Goal: Check status: Check status

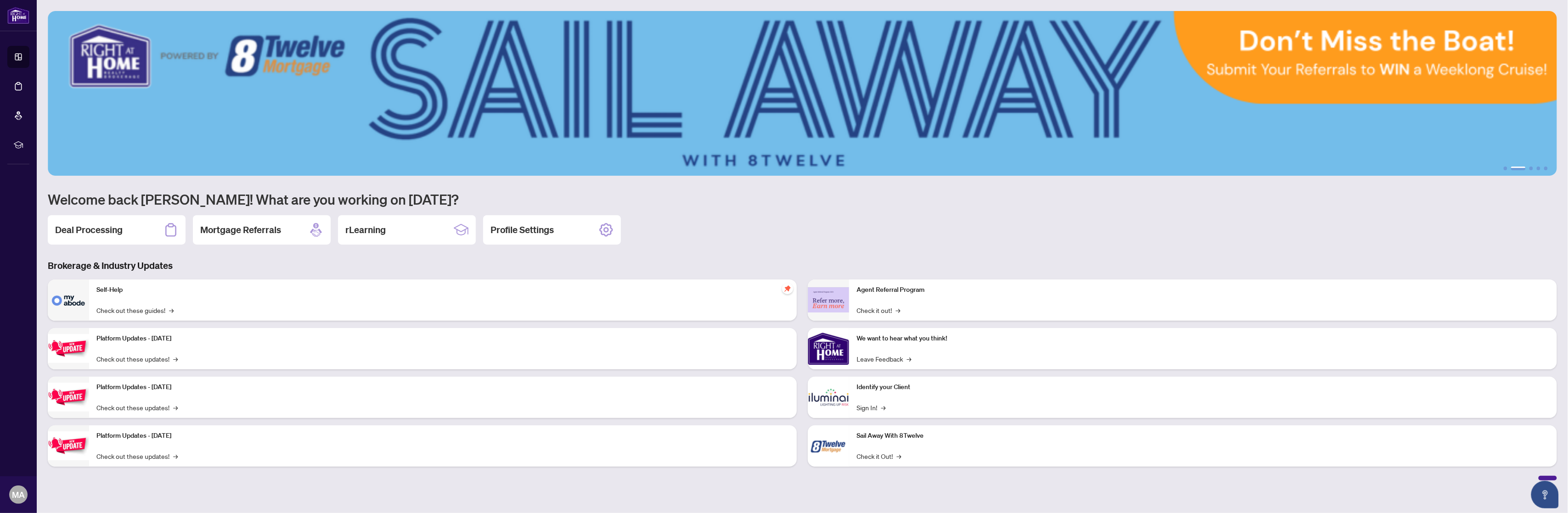
click at [78, 229] on h2 "Deal Processing" at bounding box center [89, 230] width 67 height 13
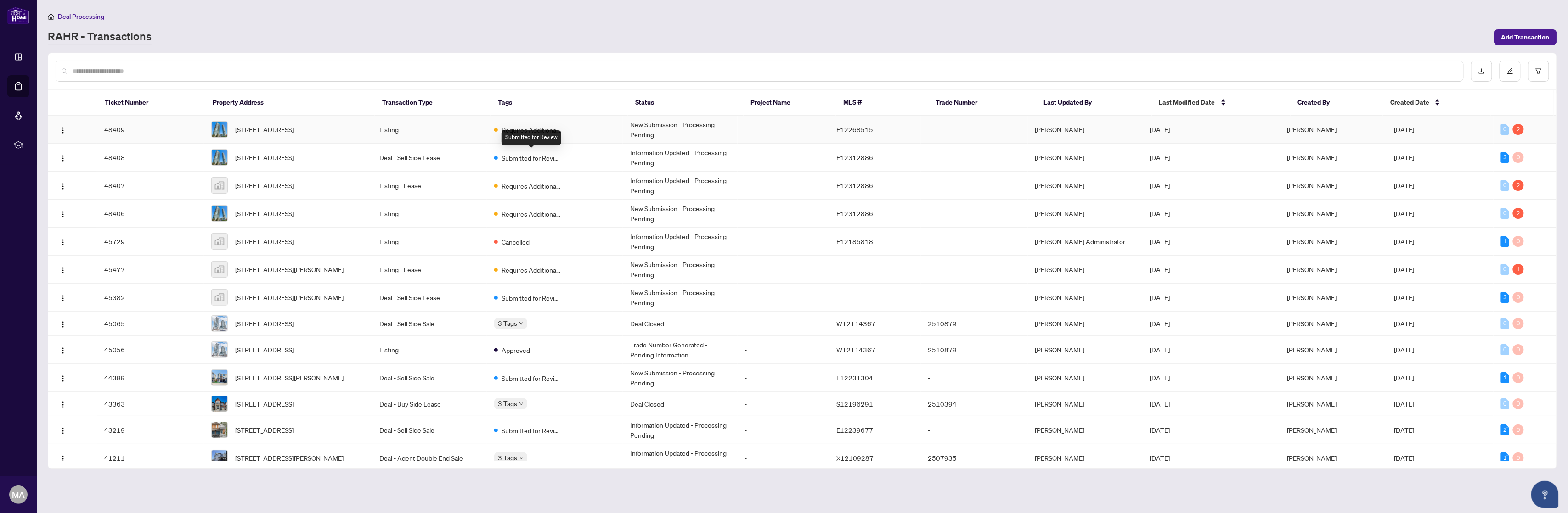
click at [535, 129] on span "Requires Additional Docs" at bounding box center [531, 130] width 60 height 10
click at [1175, 106] on span "Last Modified Date" at bounding box center [1187, 102] width 56 height 10
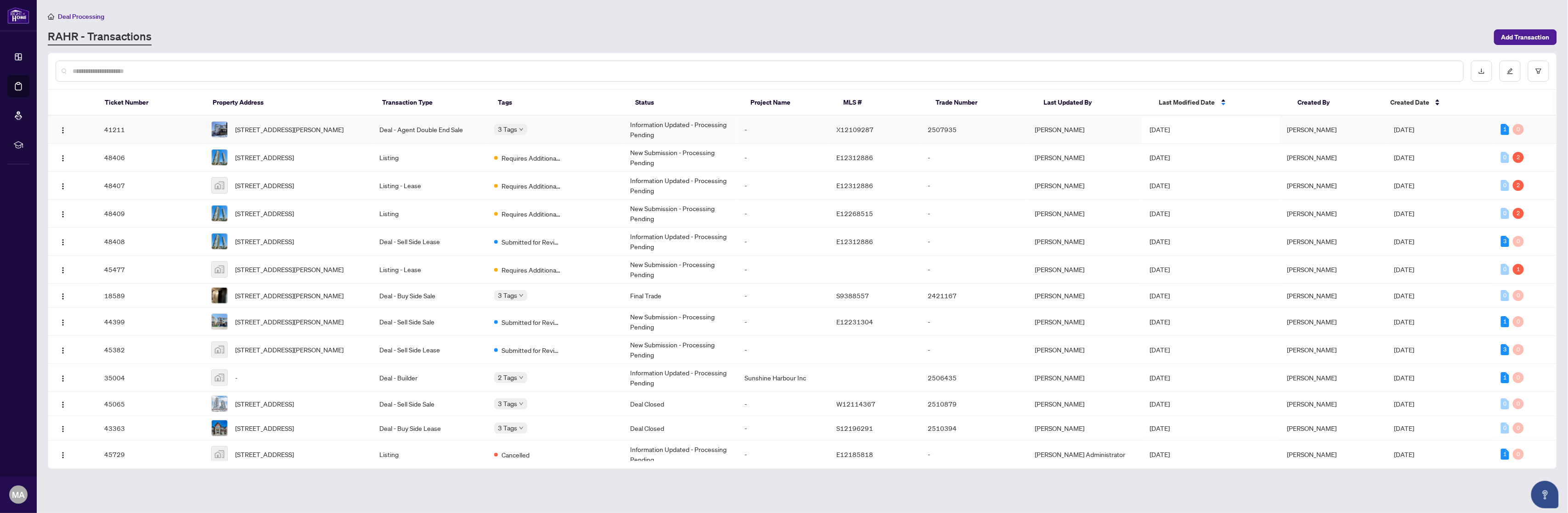
click at [1170, 126] on span "[DATE]" at bounding box center [1160, 130] width 20 height 9
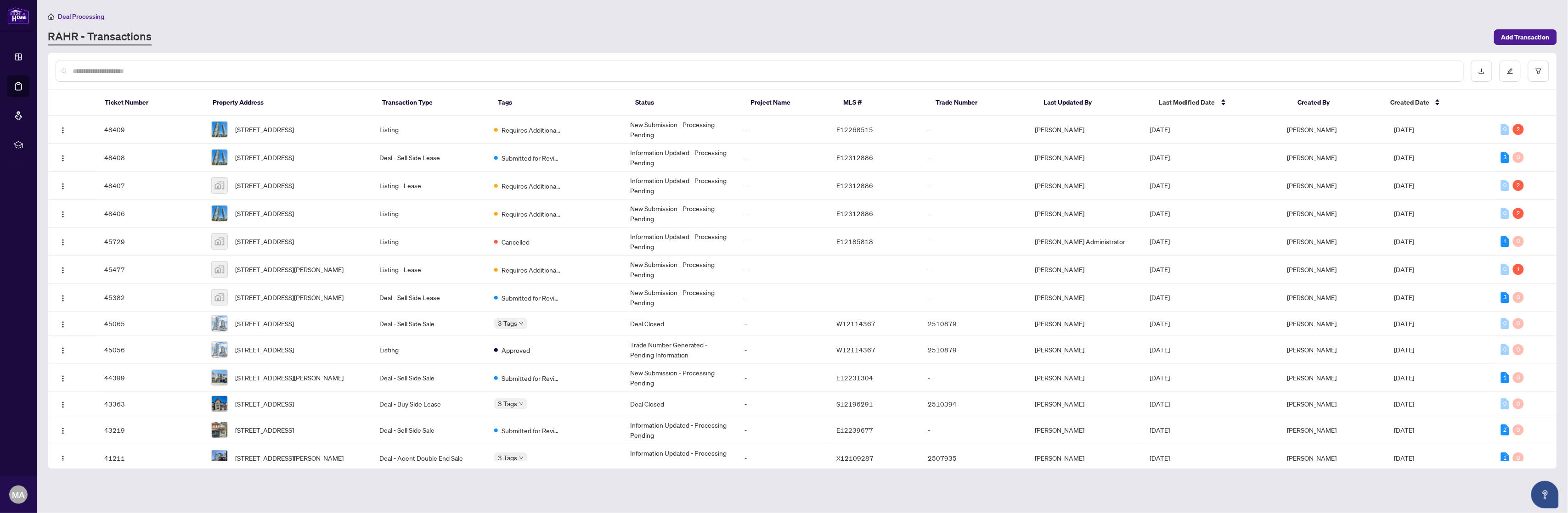
click at [1178, 103] on span "Last Modified Date" at bounding box center [1187, 102] width 56 height 10
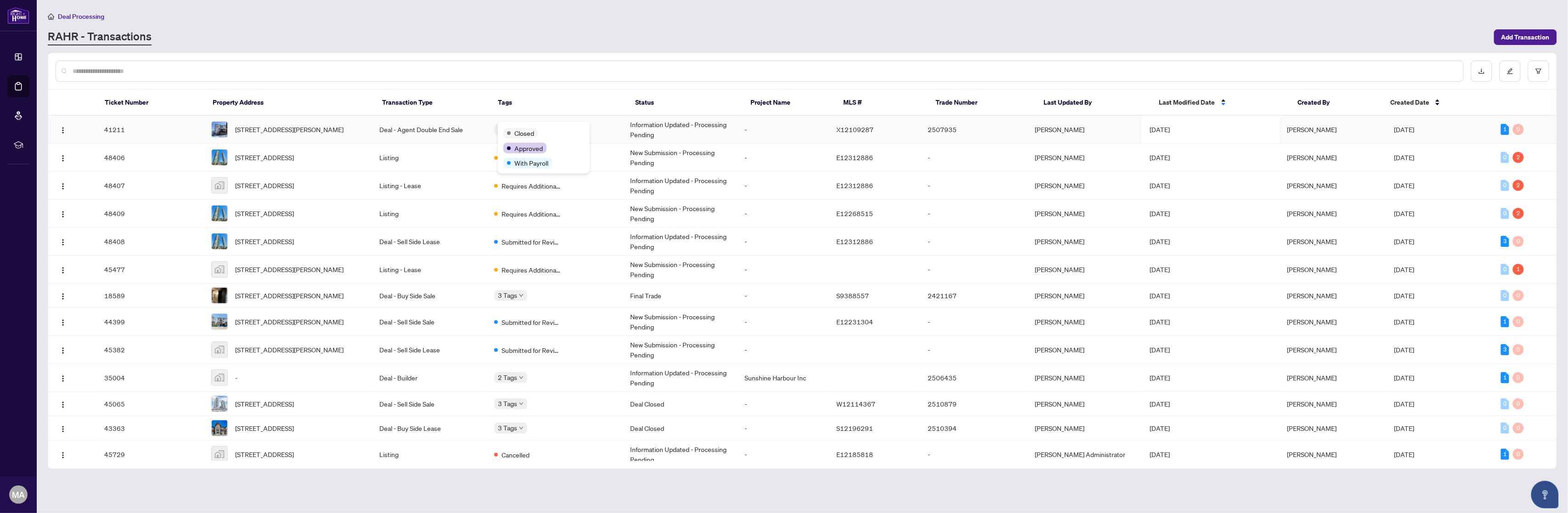
click at [519, 125] on div "Closed Approved With Payroll" at bounding box center [543, 147] width 92 height 52
click at [531, 165] on span "With Payroll" at bounding box center [531, 162] width 34 height 10
click at [578, 501] on main "Deal Processing [PERSON_NAME] - Transactions Add Transaction Ticket Number Prop…" at bounding box center [802, 256] width 1531 height 513
